Goal: Information Seeking & Learning: Learn about a topic

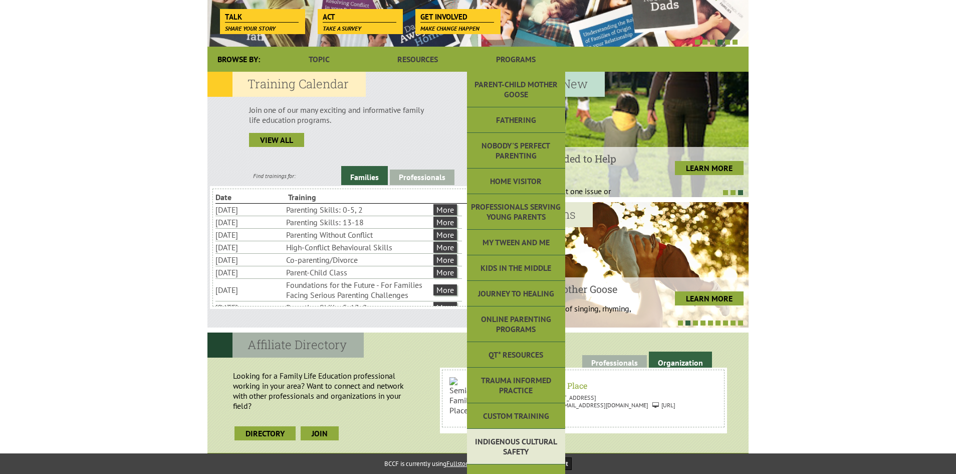
click at [515, 455] on link "Indigenous Cultural Safety" at bounding box center [516, 447] width 98 height 36
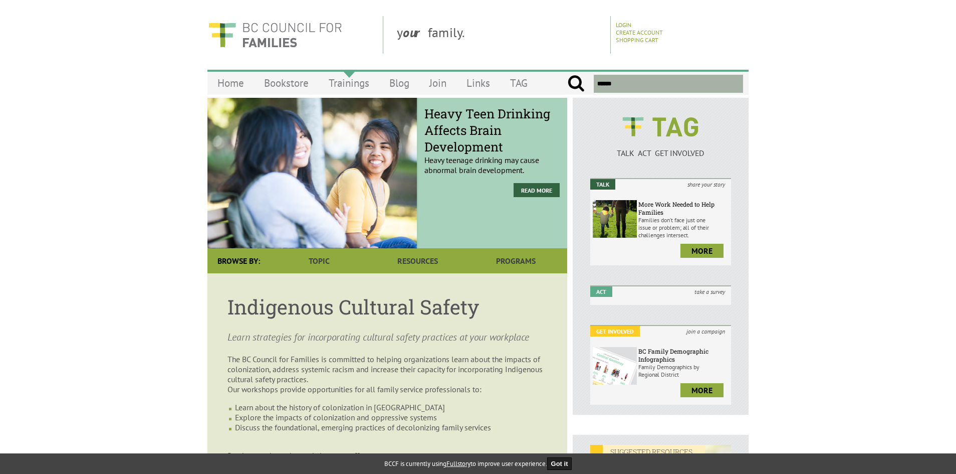
click at [357, 85] on link "Trainings" at bounding box center [349, 83] width 61 height 24
